Goal: Information Seeking & Learning: Check status

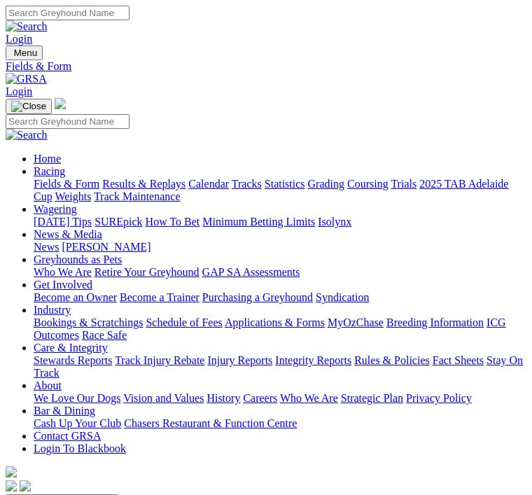
scroll to position [36, 0]
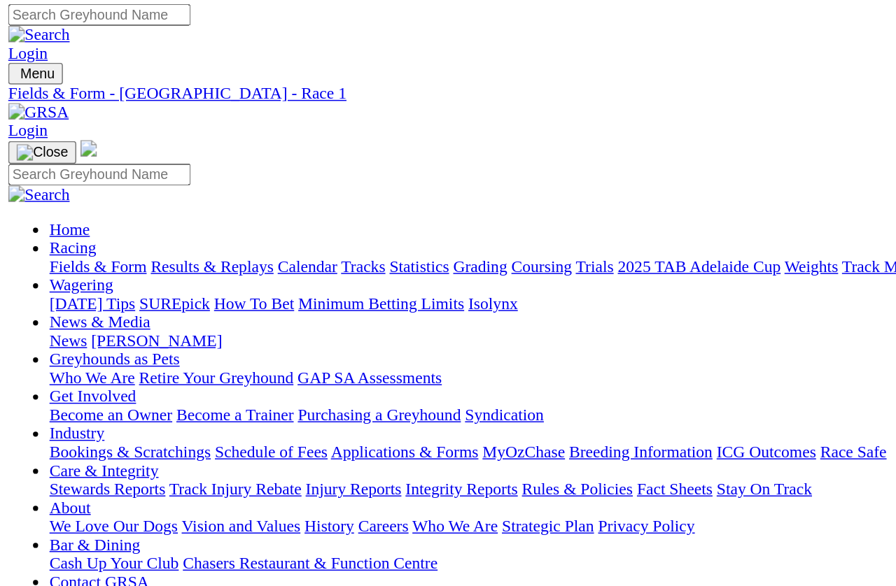
click at [19, 494] on span "R2" at bounding box center [12, 516] width 13 height 12
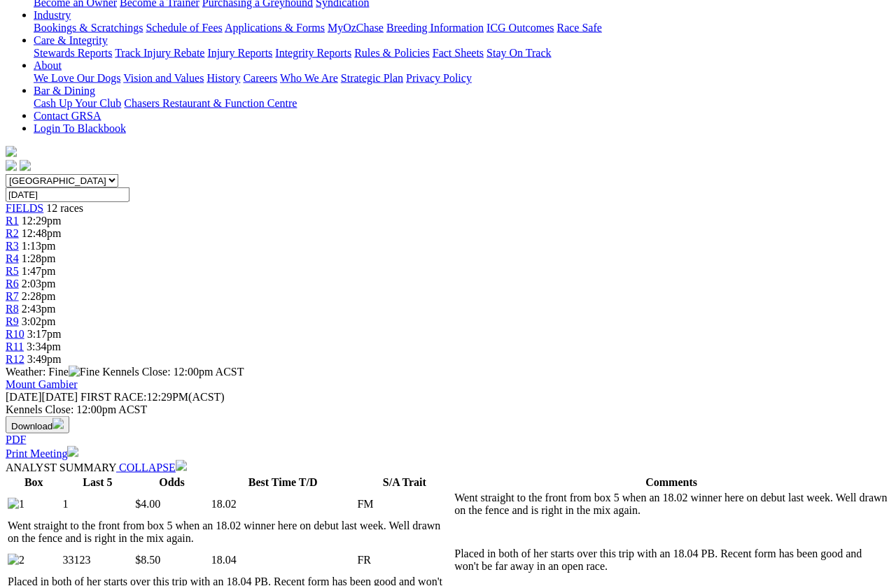
scroll to position [295, 0]
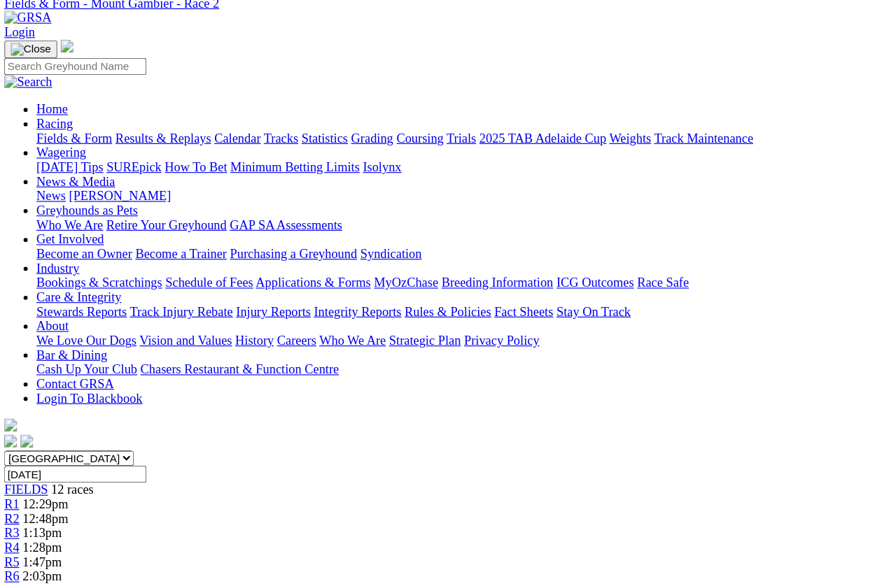
scroll to position [0, 0]
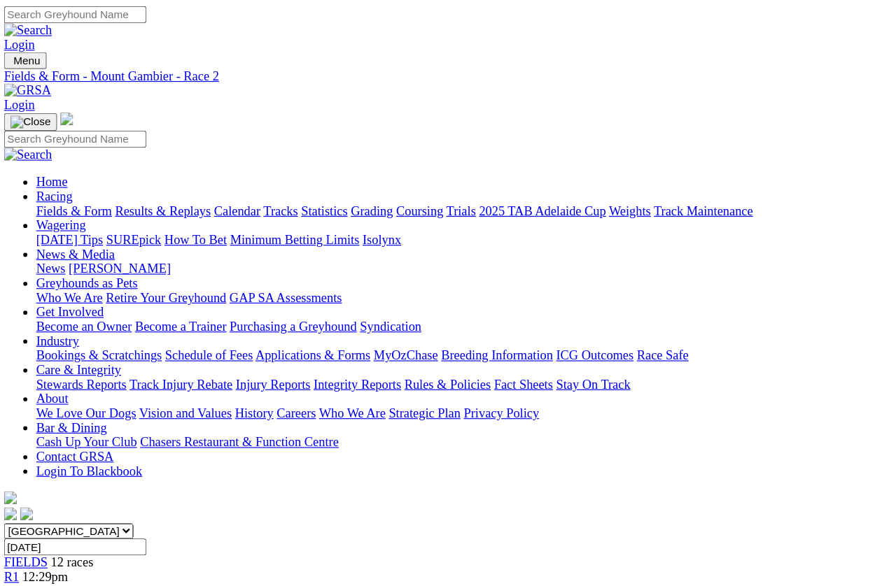
click at [19, 522] on link "R3" at bounding box center [12, 528] width 13 height 12
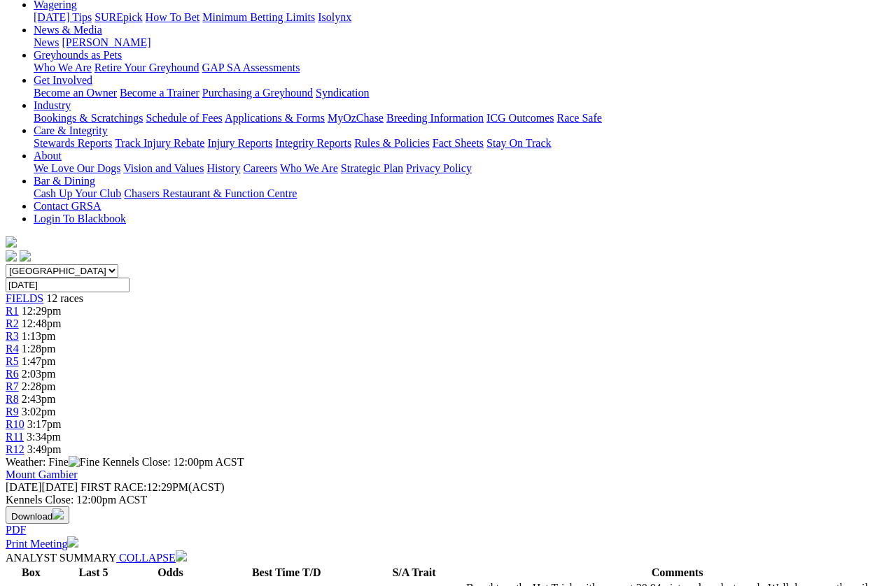
scroll to position [195, 0]
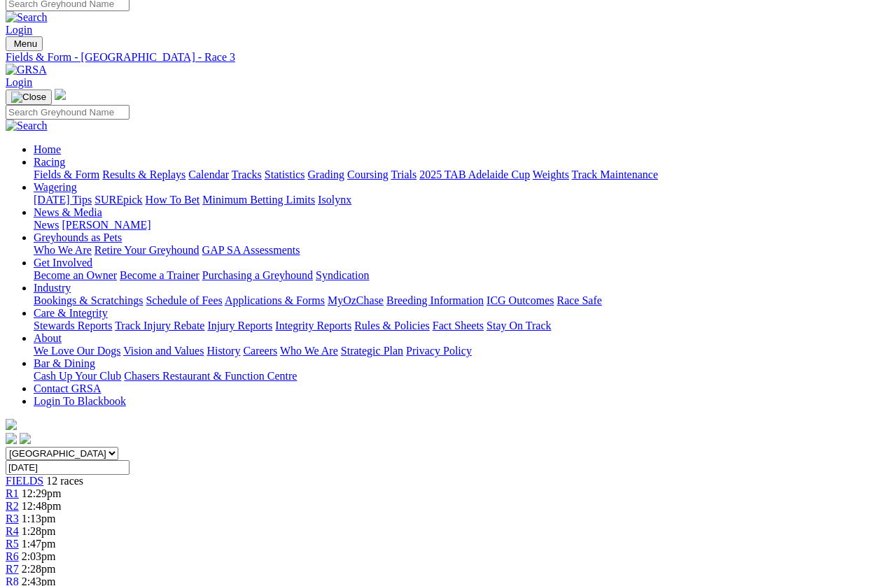
scroll to position [0, 0]
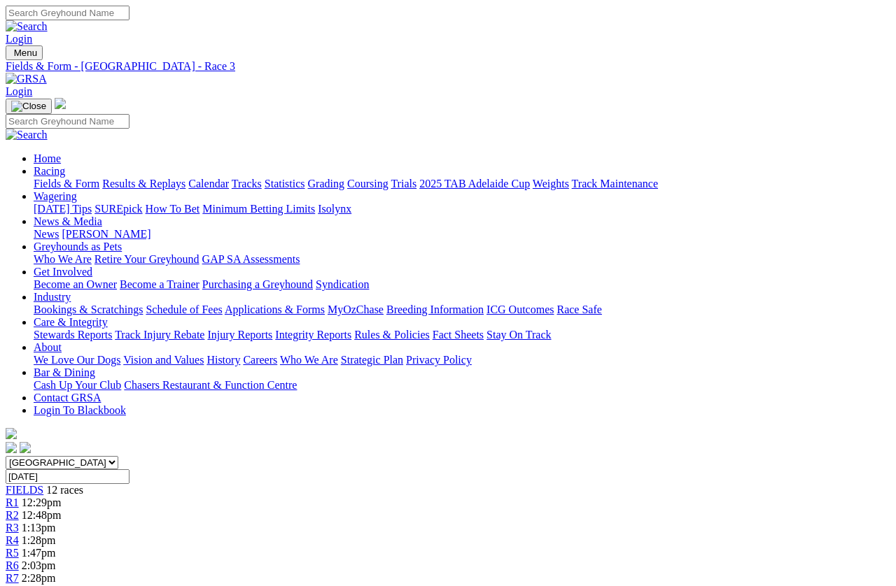
click at [19, 522] on link "R4" at bounding box center [12, 541] width 13 height 12
click at [19, 547] on link "R5" at bounding box center [12, 553] width 13 height 12
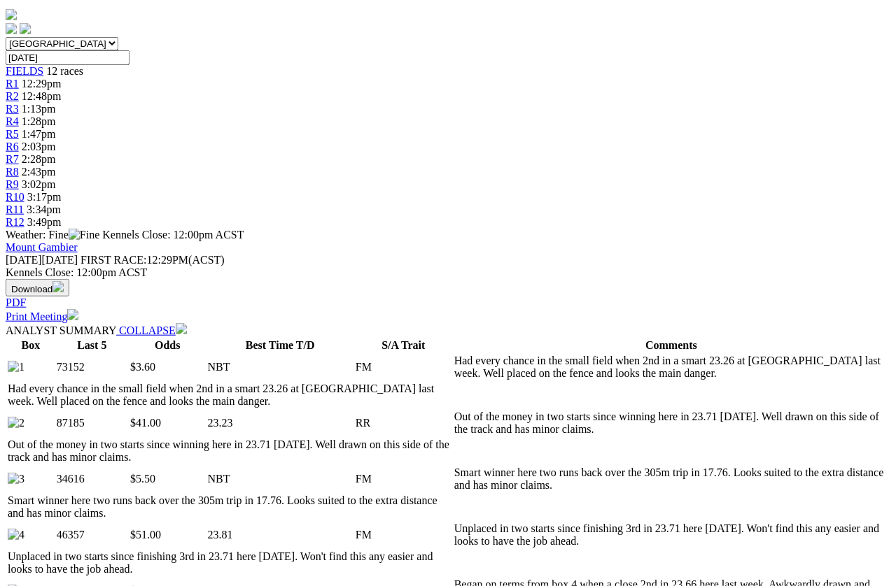
scroll to position [420, 0]
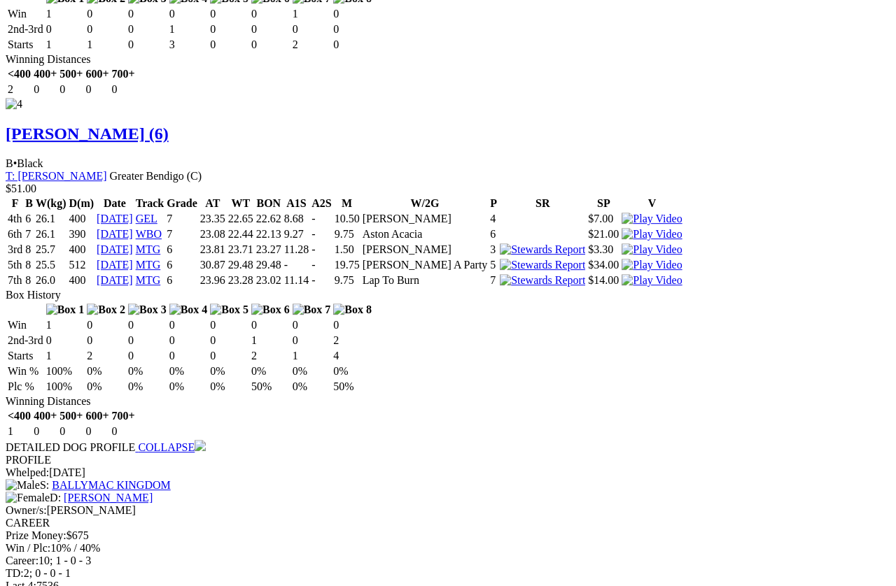
scroll to position [3655, 0]
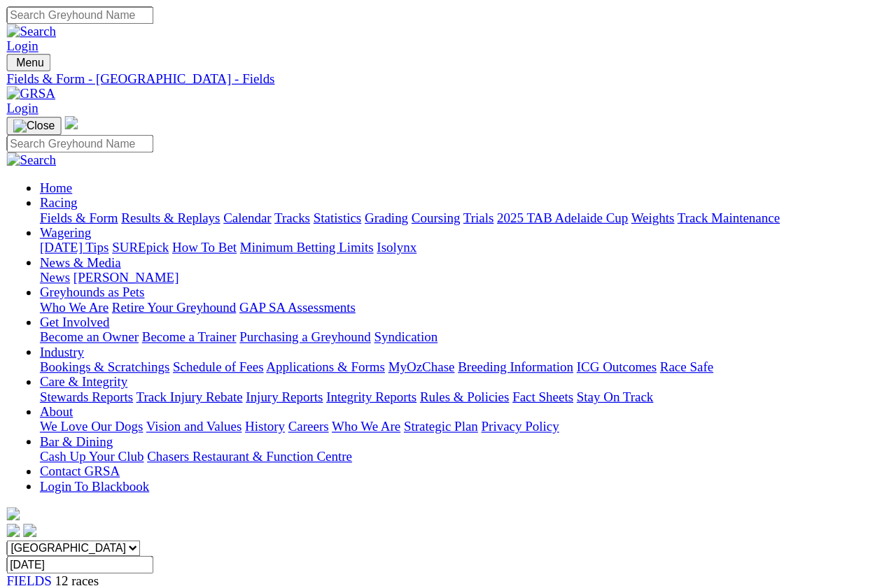
click at [19, 547] on link "R5" at bounding box center [12, 553] width 13 height 12
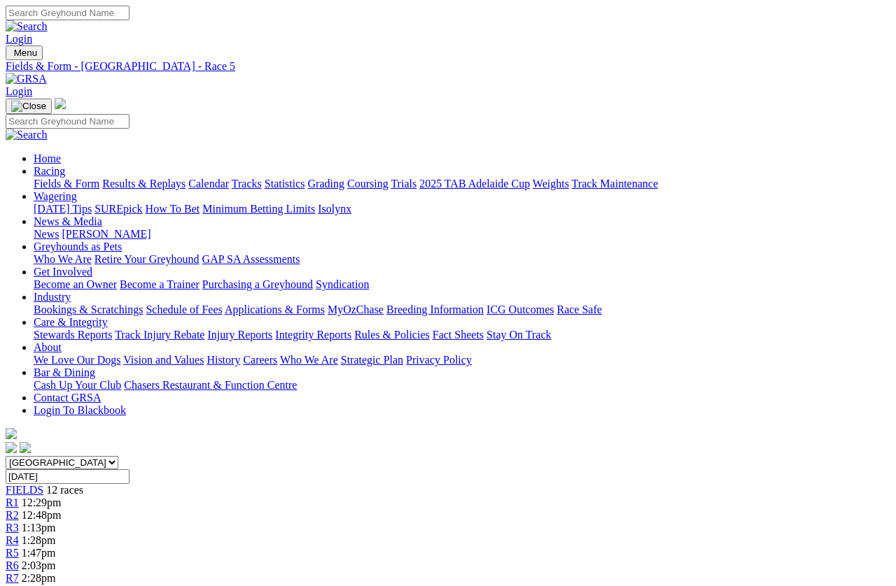
scroll to position [260, 0]
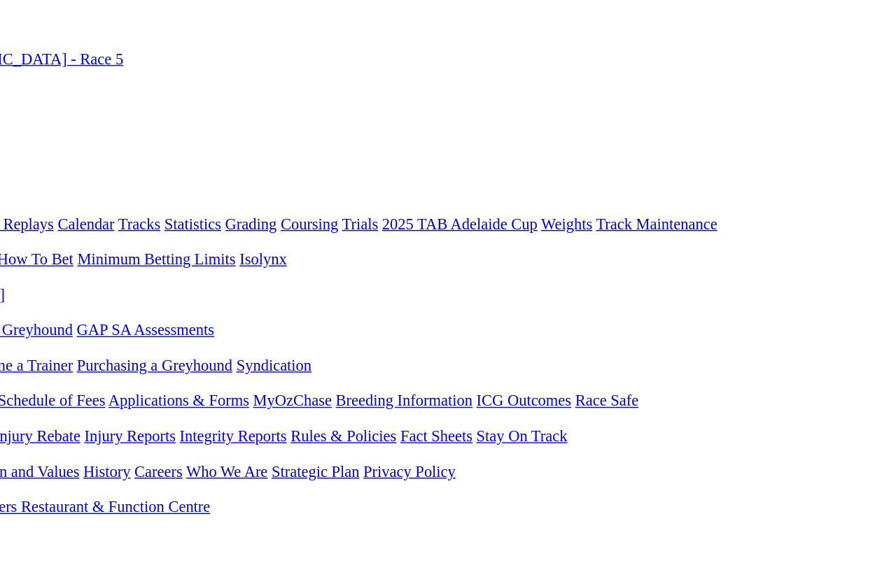
scroll to position [0, 0]
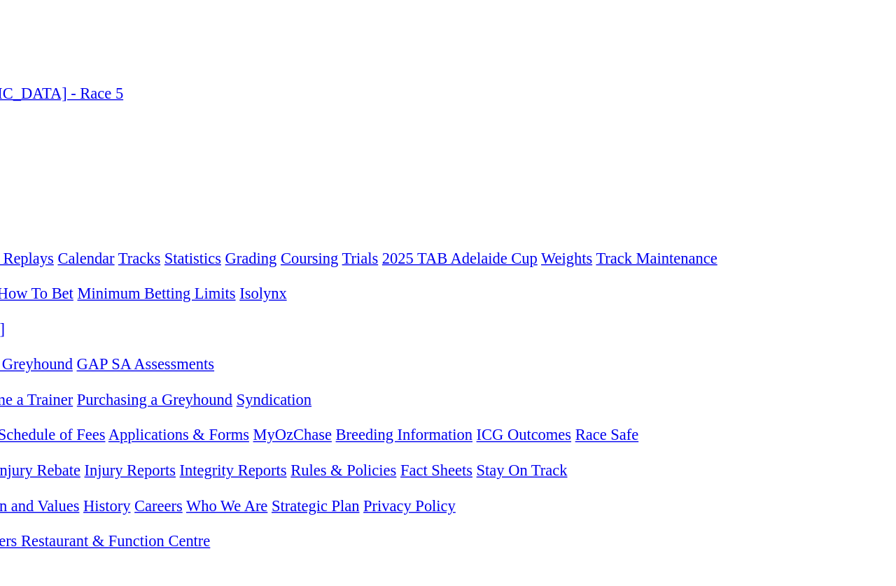
click at [19, 560] on span "R6" at bounding box center [12, 566] width 13 height 12
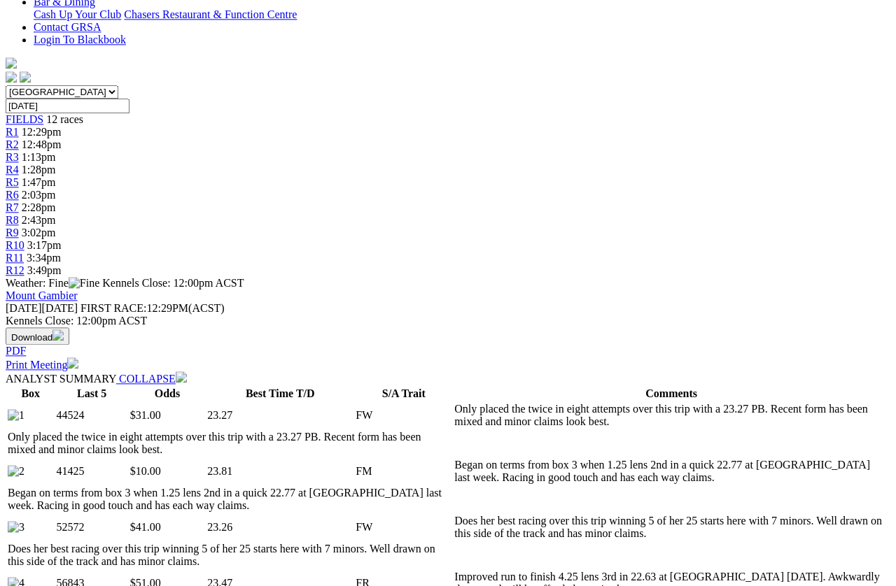
scroll to position [420, 0]
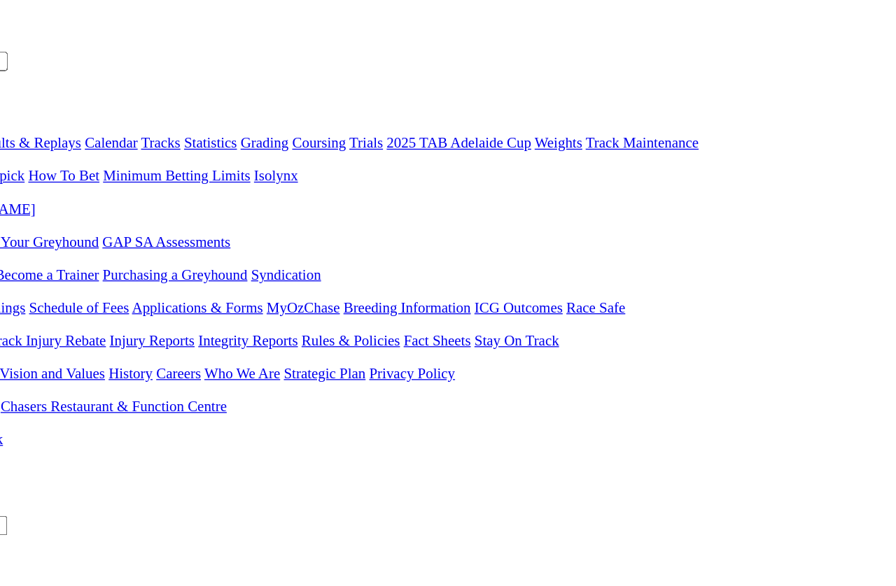
scroll to position [74, 0]
click at [19, 498] on span "R7" at bounding box center [12, 504] width 13 height 12
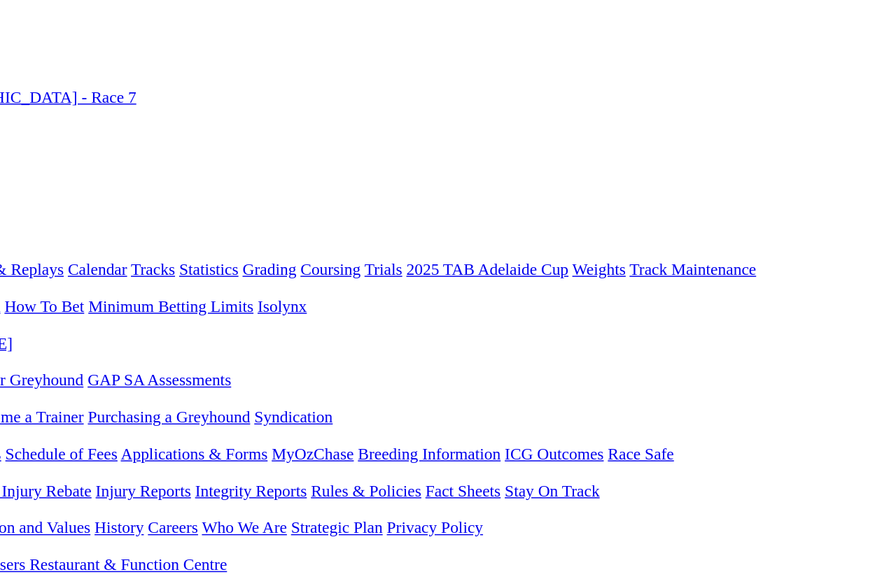
click at [19, 522] on span "R8" at bounding box center [12, 591] width 13 height 12
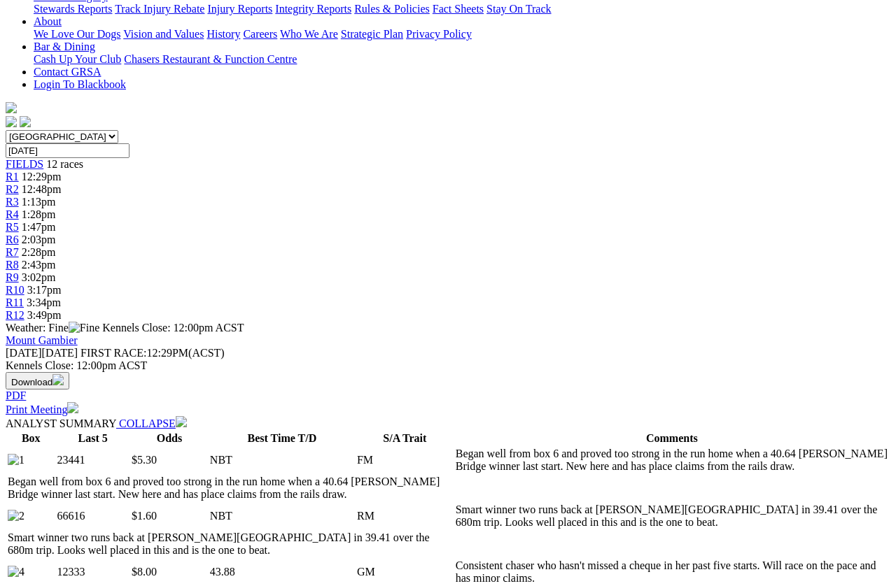
scroll to position [327, 0]
click at [695, 416] on div "ANALYST SUMMARY COLLAPSE" at bounding box center [448, 423] width 885 height 14
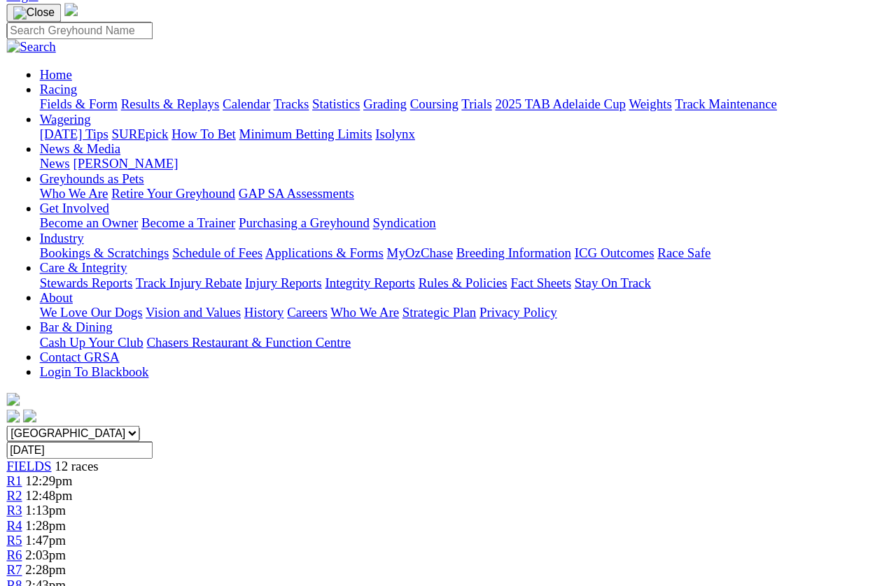
scroll to position [0, 0]
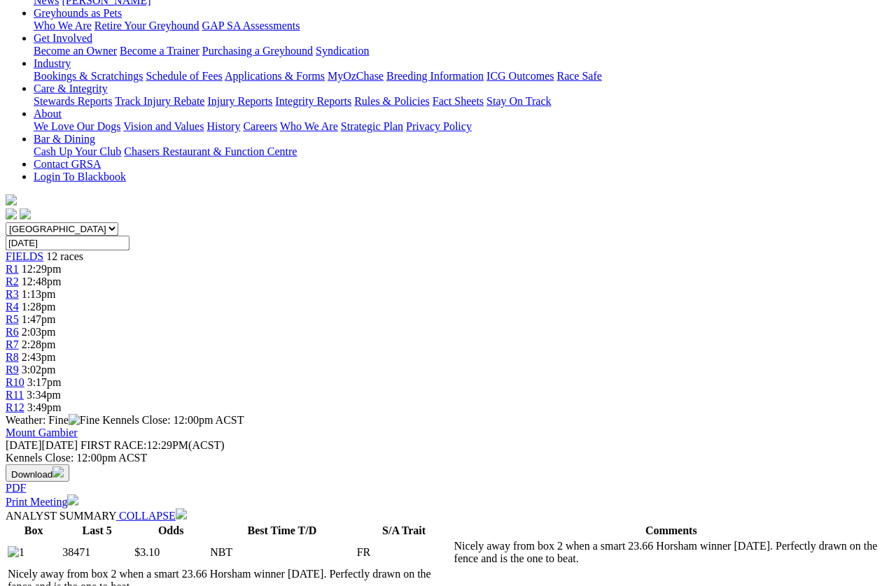
scroll to position [240, 0]
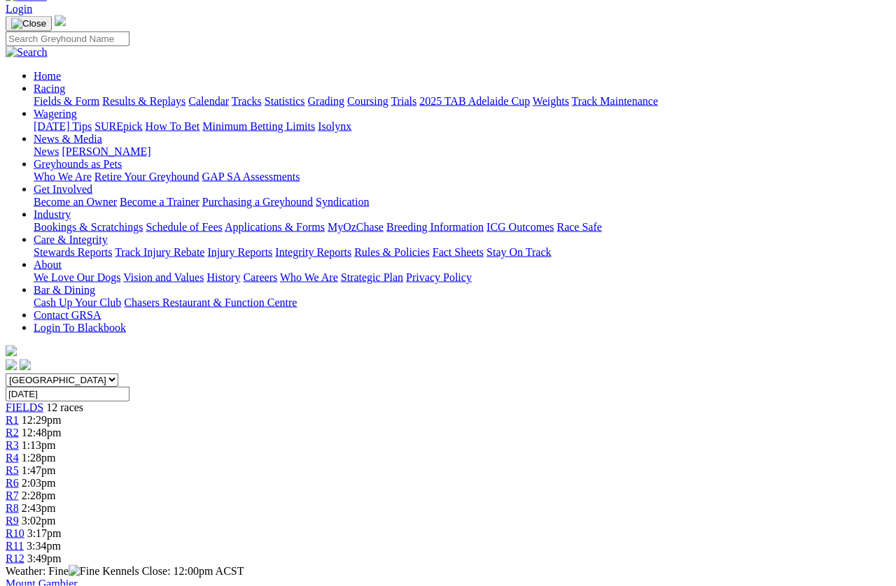
scroll to position [0, 0]
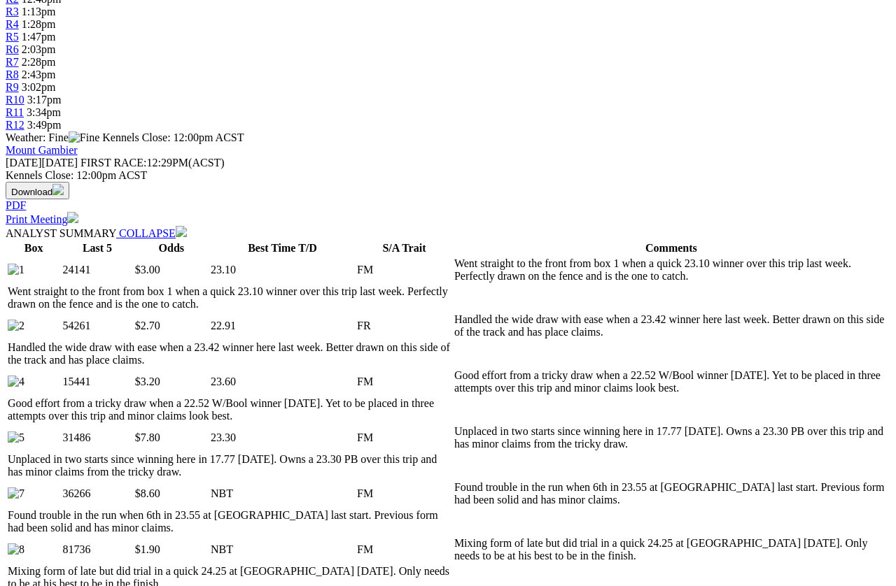
scroll to position [521, 0]
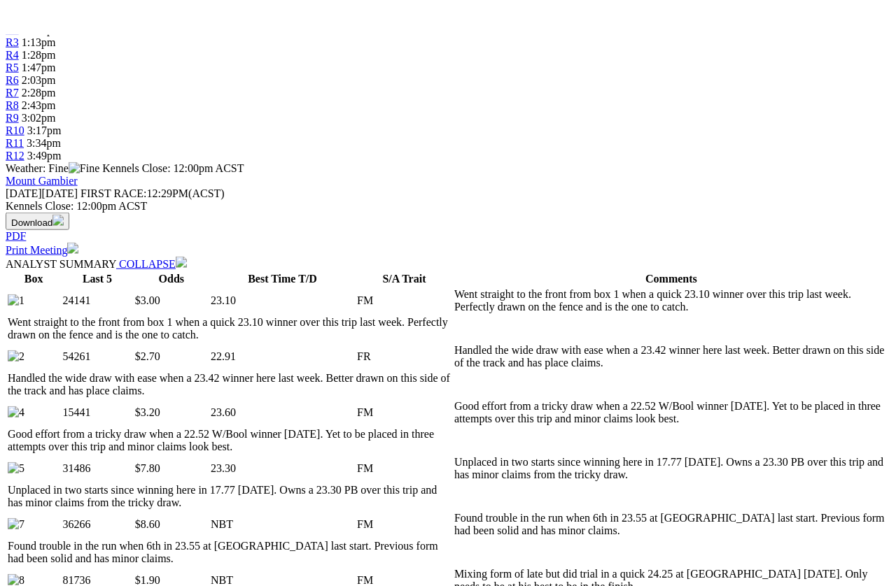
scroll to position [0, 0]
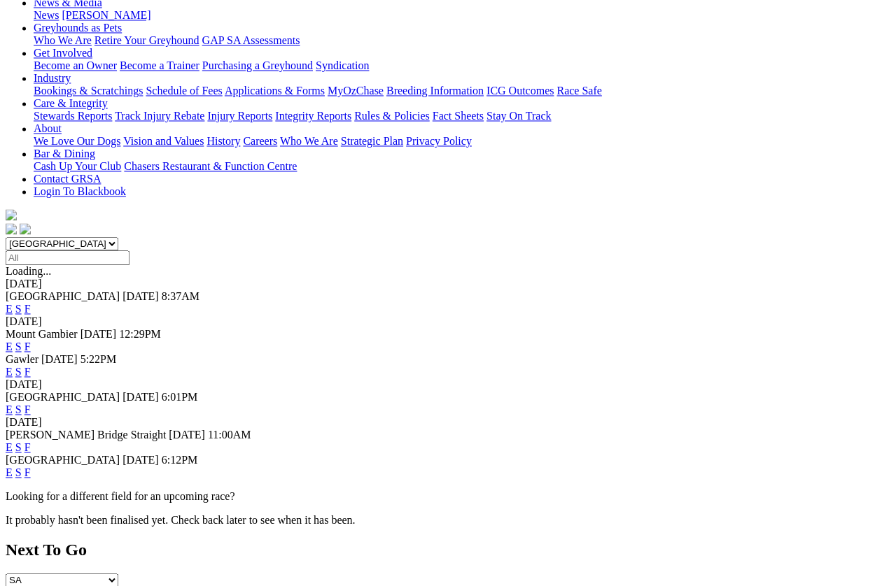
scroll to position [222, 0]
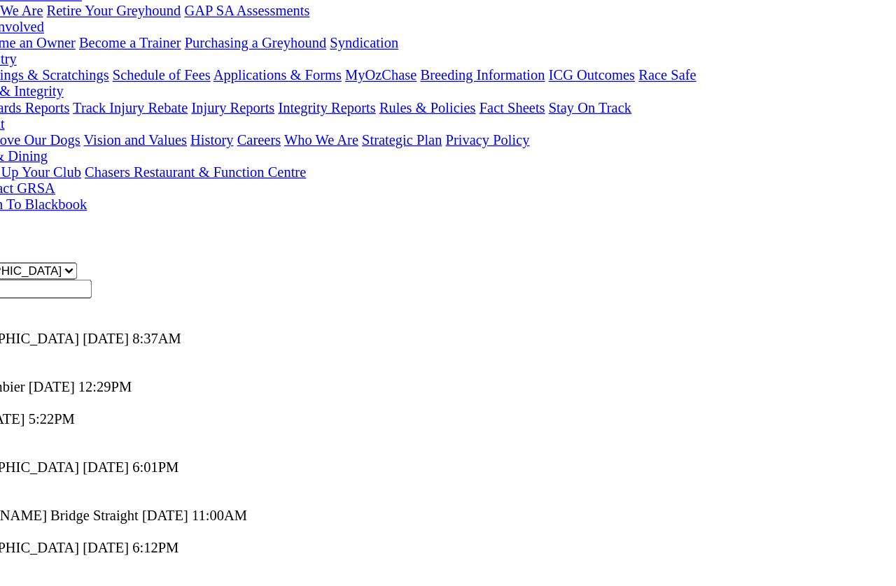
click at [563, 325] on div "Mount Gambier 28 Sep 25 12:29PM E S F" at bounding box center [448, 337] width 885 height 25
click at [31, 338] on link "F" at bounding box center [27, 344] width 6 height 12
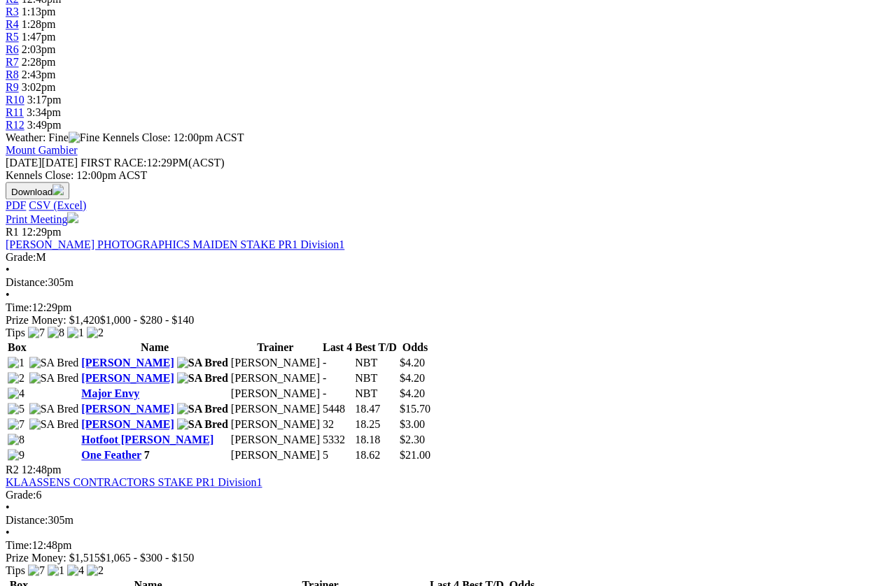
scroll to position [517, 0]
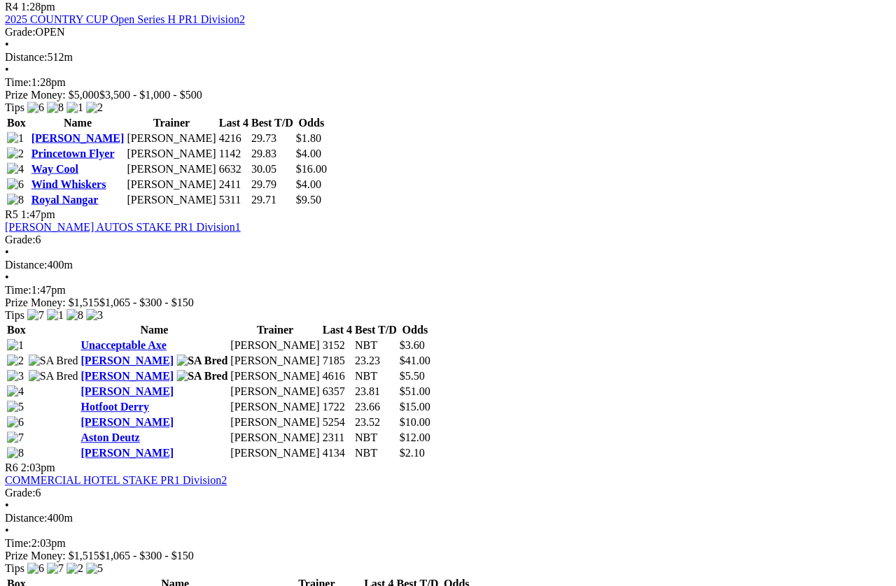
scroll to position [1473, 0]
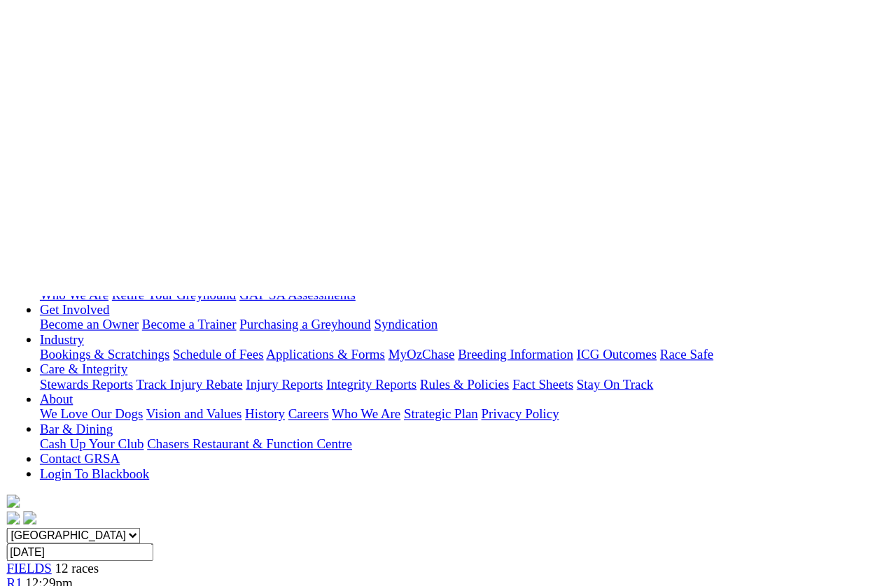
scroll to position [0, 0]
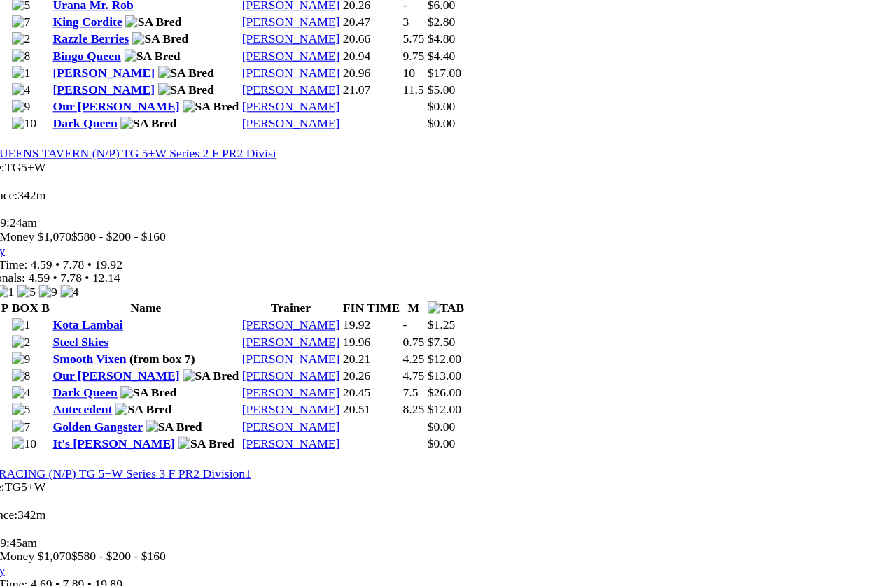
scroll to position [1435, 51]
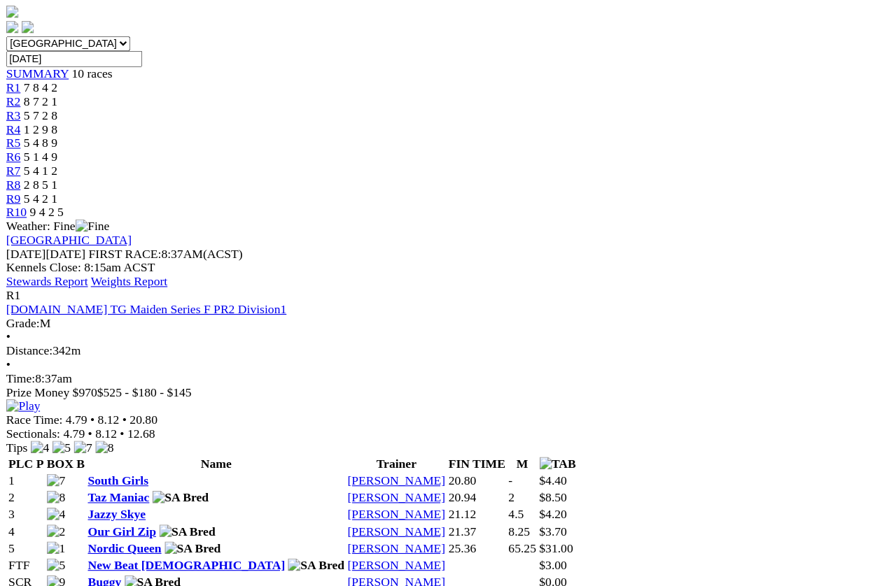
scroll to position [421, 0]
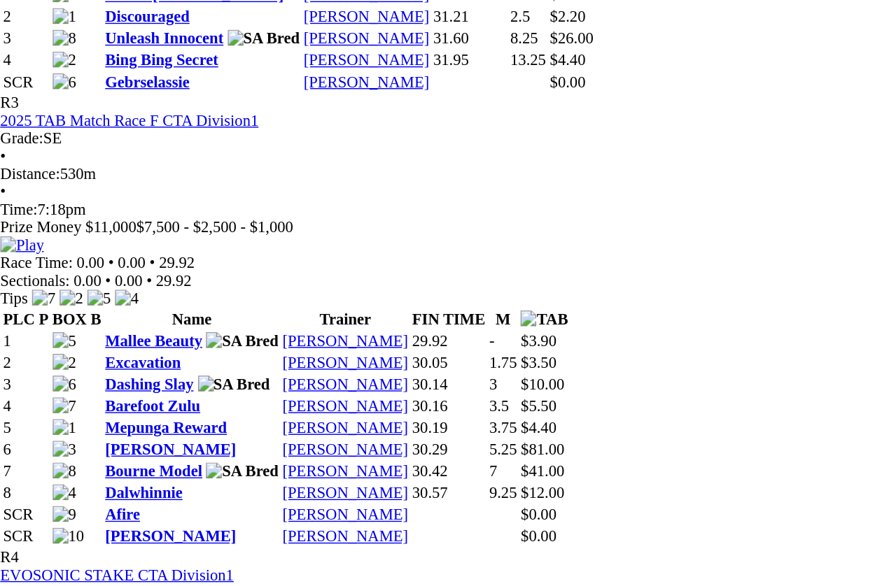
scroll to position [1019, 0]
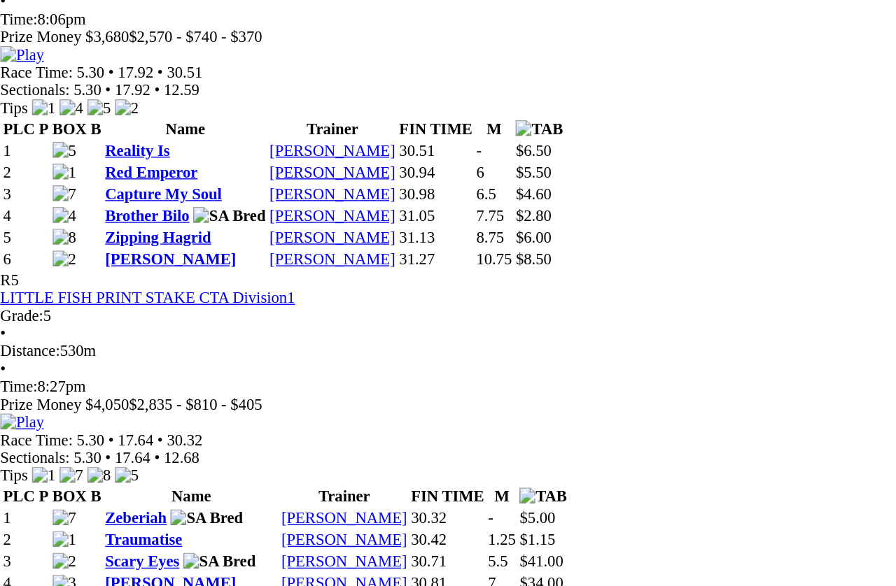
scroll to position [1473, 0]
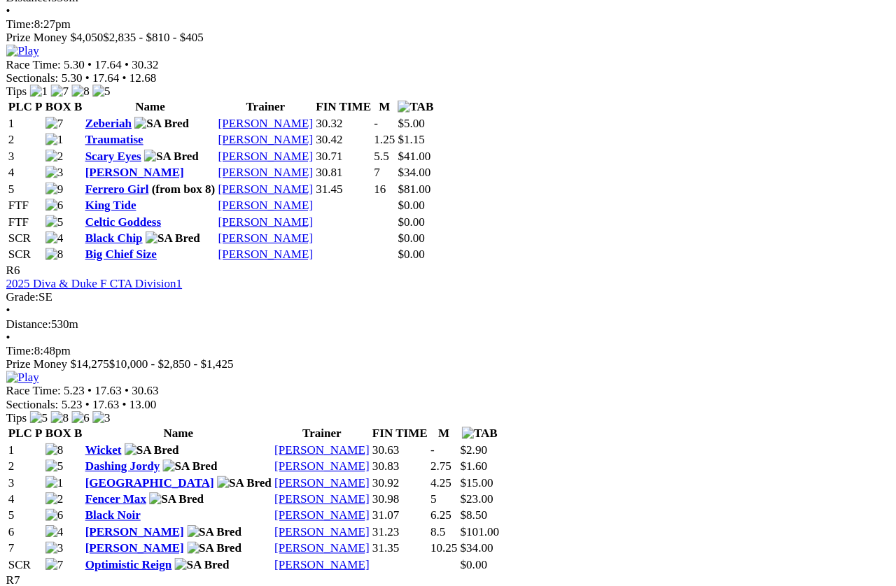
scroll to position [1857, 0]
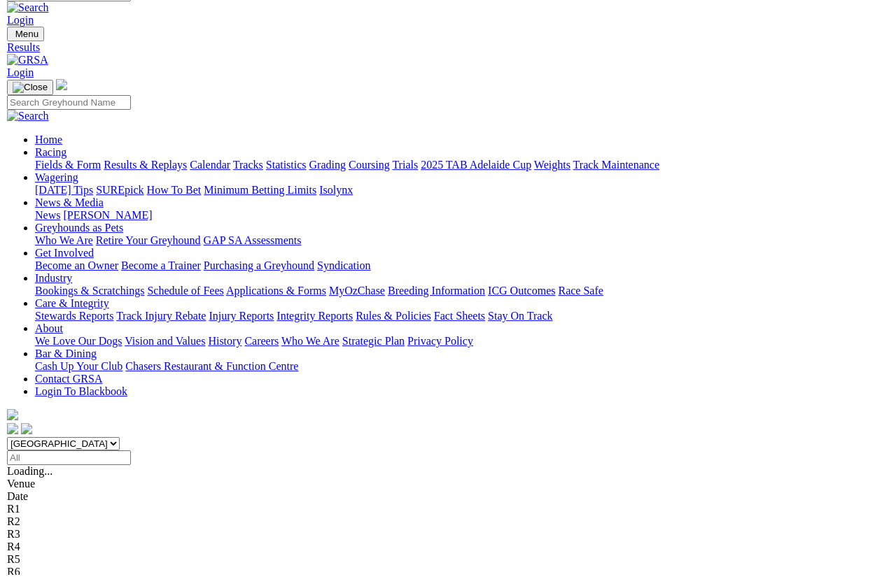
scroll to position [20, 0]
